Goal: Navigation & Orientation: Go to known website

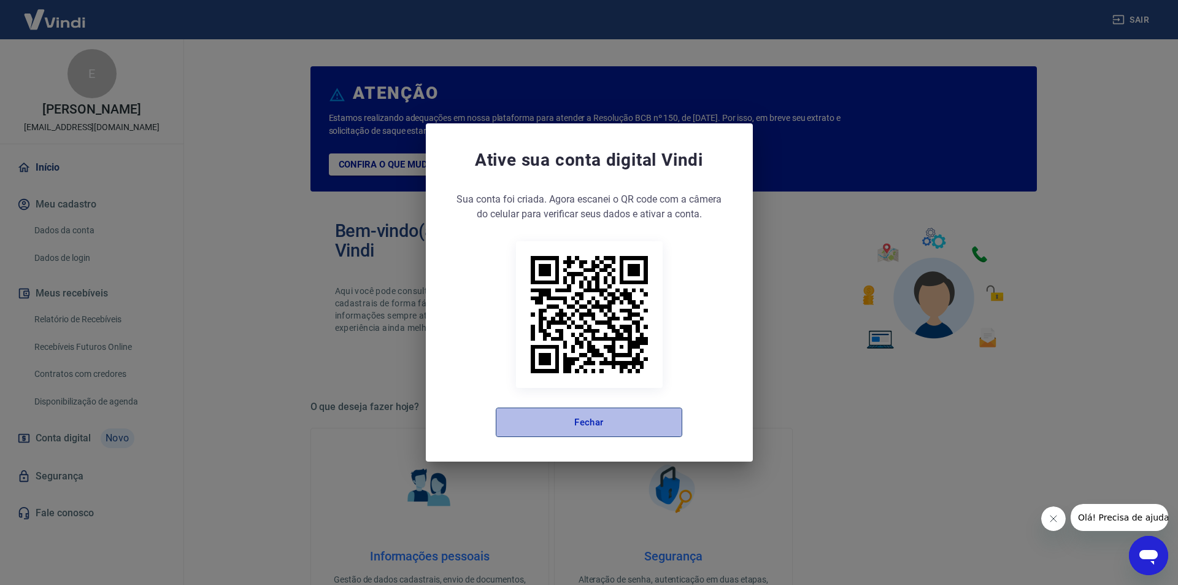
click at [558, 423] on button "Fechar" at bounding box center [589, 421] width 187 height 29
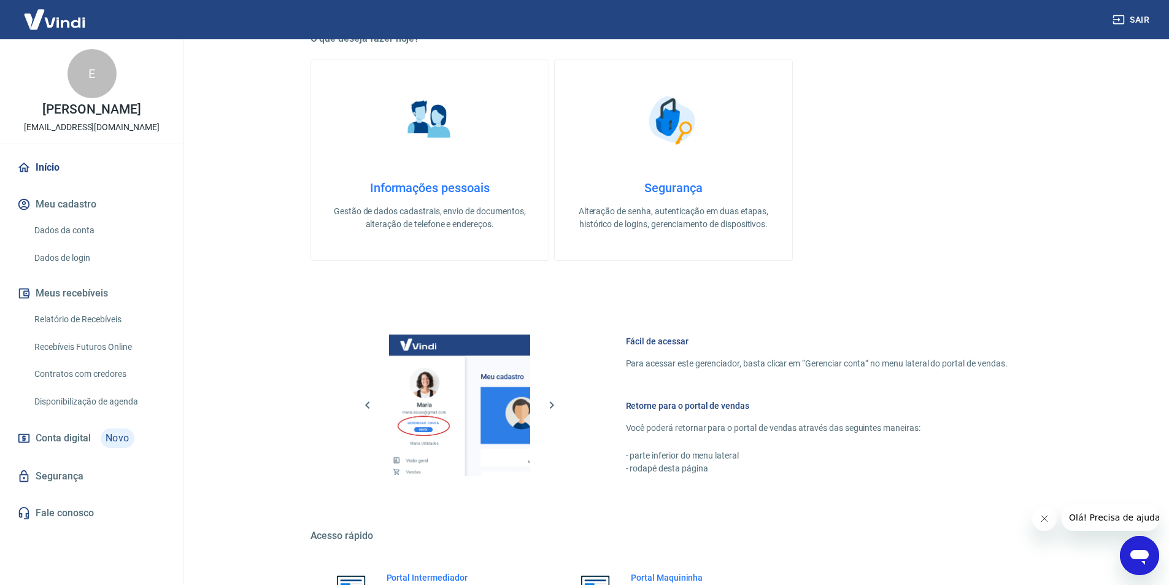
scroll to position [499, 0]
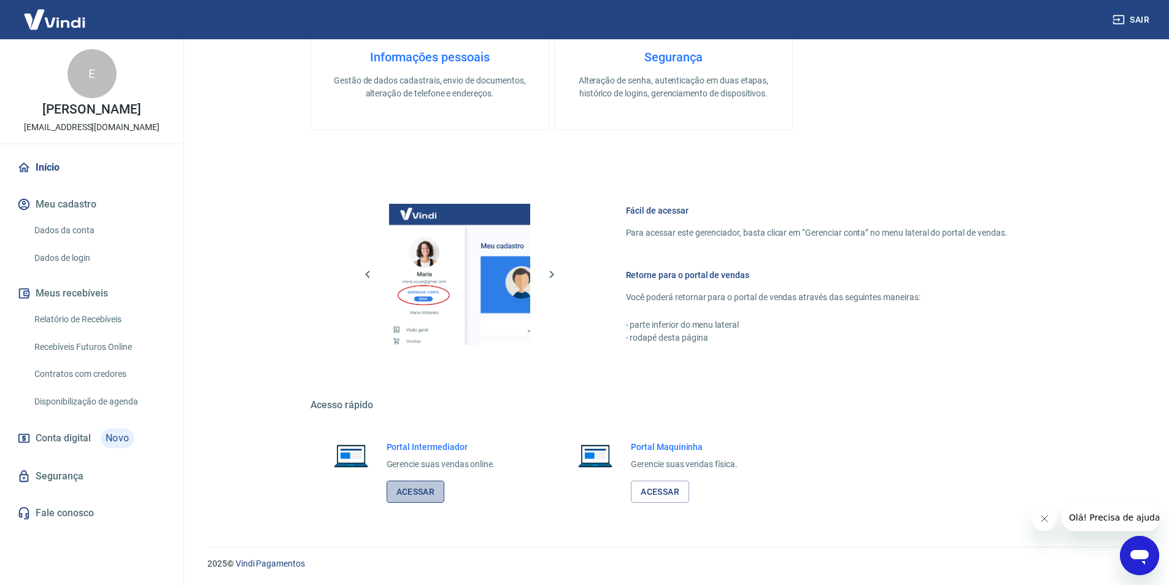
click at [420, 488] on link "Acessar" at bounding box center [416, 491] width 58 height 23
